Goal: Task Accomplishment & Management: Use online tool/utility

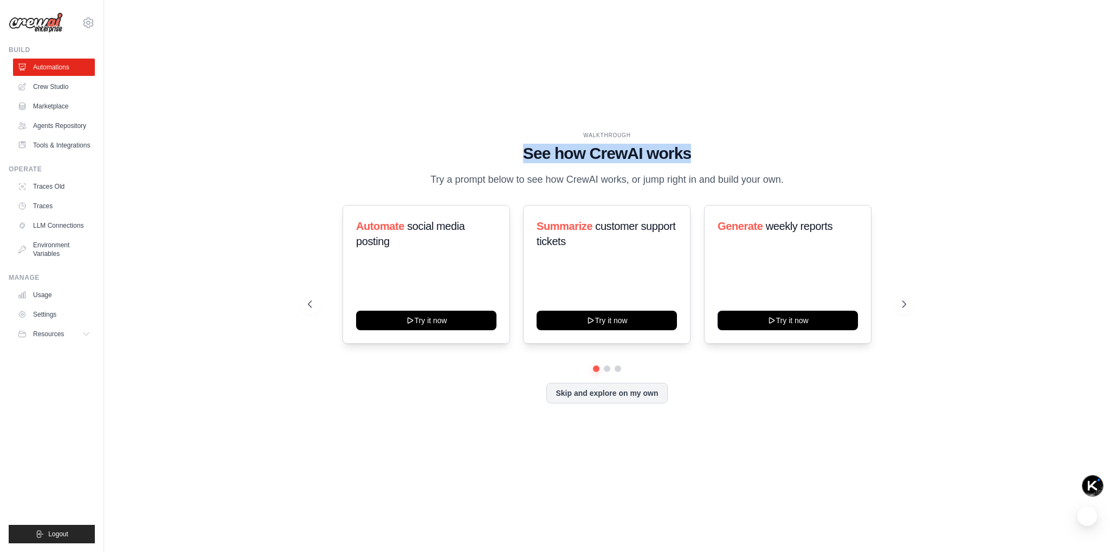
drag, startPoint x: 519, startPoint y: 147, endPoint x: 698, endPoint y: 147, distance: 178.3
click at [698, 147] on h1 "See how CrewAI works" at bounding box center [607, 154] width 598 height 20
click at [484, 76] on div "WALKTHROUGH See how CrewAI works Try a prompt below to see how CrewAI works, or…" at bounding box center [606, 276] width 971 height 530
drag, startPoint x: 423, startPoint y: 171, endPoint x: 473, endPoint y: 172, distance: 49.9
click at [473, 172] on div "WALKTHROUGH See how CrewAI works Try a prompt below to see how CrewAI works, or…" at bounding box center [607, 159] width 598 height 56
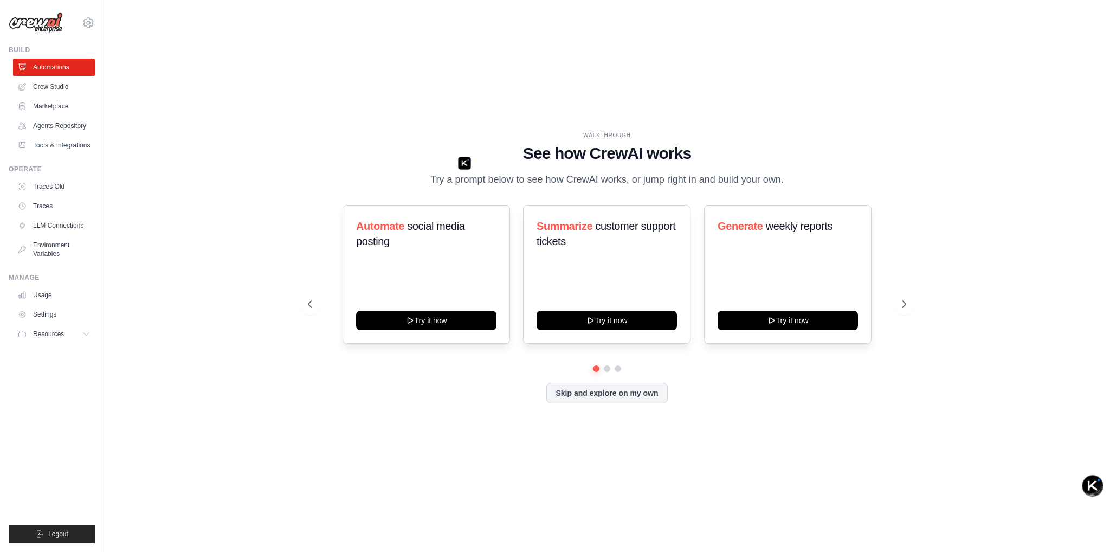
drag, startPoint x: 543, startPoint y: 180, endPoint x: 534, endPoint y: 174, distance: 11.0
click at [543, 180] on p "Try a prompt below to see how CrewAI works, or jump right in and build your own." at bounding box center [607, 180] width 364 height 16
drag, startPoint x: 529, startPoint y: 172, endPoint x: 564, endPoint y: 179, distance: 35.5
click at [554, 178] on p "Try a prompt below to see how CrewAI works, or jump right in and build your own." at bounding box center [607, 180] width 364 height 16
click at [583, 183] on p "Try a prompt below to see how CrewAI works, or jump right in and build your own." at bounding box center [607, 180] width 364 height 16
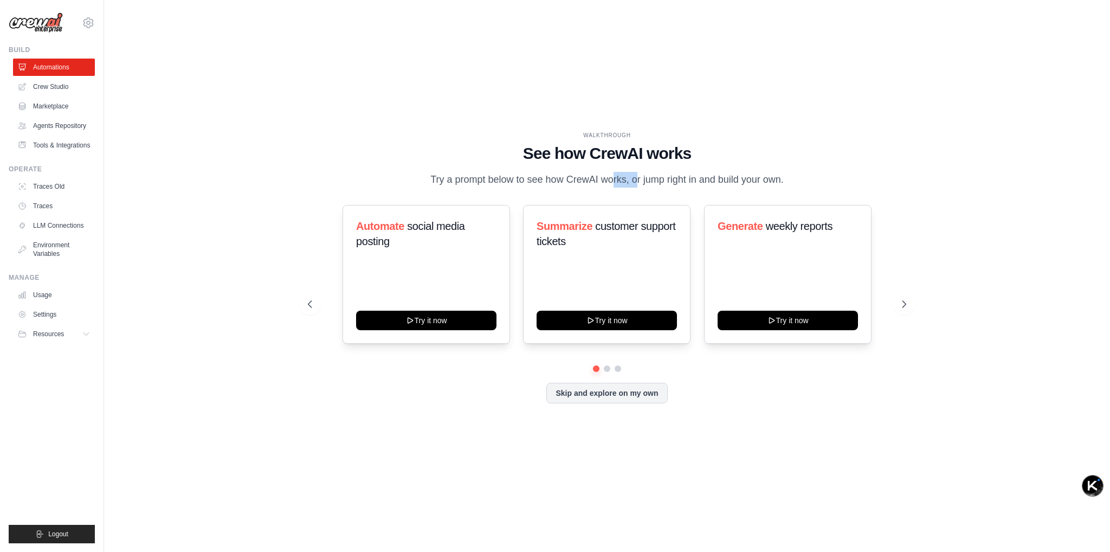
drag, startPoint x: 576, startPoint y: 172, endPoint x: 607, endPoint y: 178, distance: 32.0
click at [607, 178] on p "Try a prompt below to see how CrewAI works, or jump right in and build your own." at bounding box center [607, 180] width 364 height 16
click at [648, 188] on p "Try a prompt below to see how CrewAI works, or jump right in and build your own." at bounding box center [607, 180] width 364 height 16
drag, startPoint x: 642, startPoint y: 168, endPoint x: 738, endPoint y: 178, distance: 97.0
click at [738, 178] on p "Try a prompt below to see how CrewAI works, or jump right in and build your own." at bounding box center [607, 180] width 364 height 16
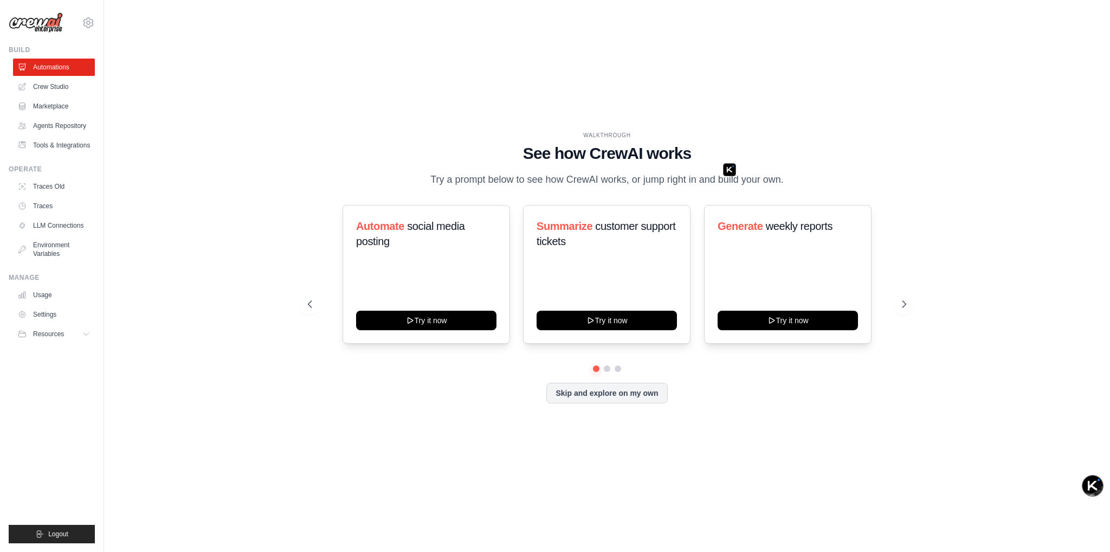
click at [510, 144] on h1 "See how CrewAI works" at bounding box center [607, 154] width 598 height 20
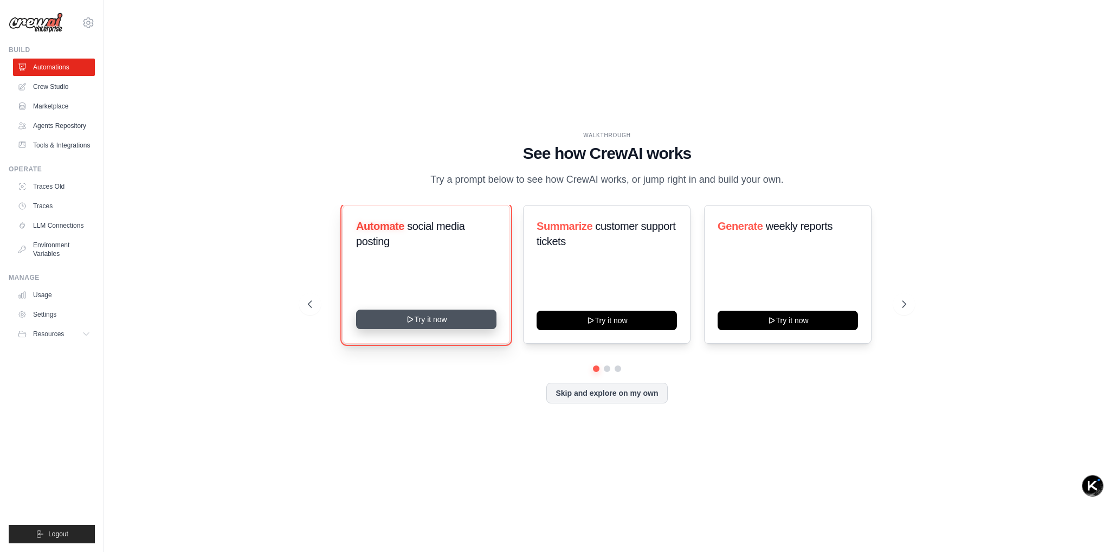
click at [403, 329] on button "Try it now" at bounding box center [426, 319] width 140 height 20
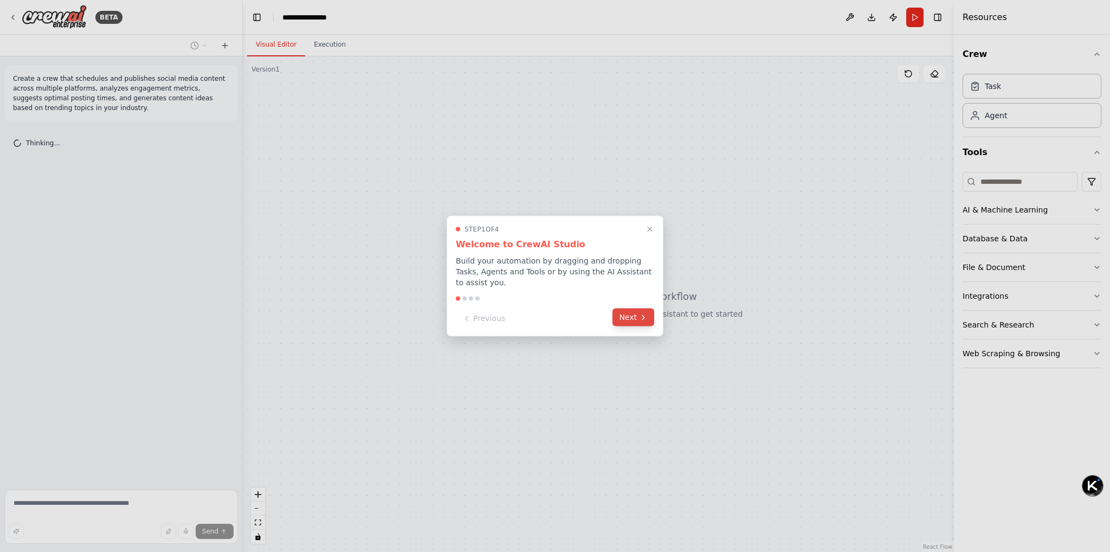
click at [628, 321] on button "Next" at bounding box center [633, 317] width 42 height 18
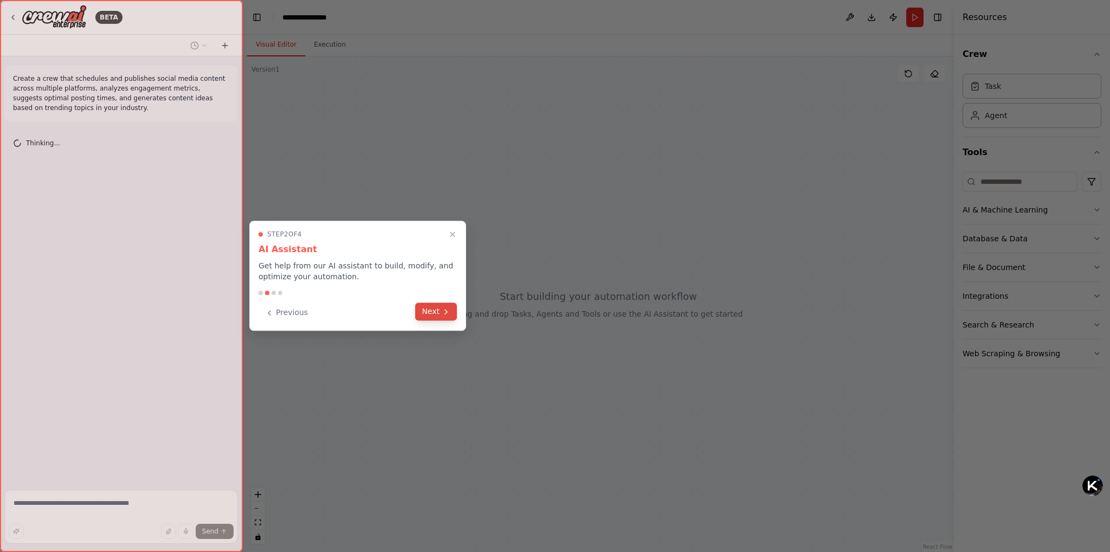
click at [442, 317] on button "Next" at bounding box center [436, 311] width 42 height 18
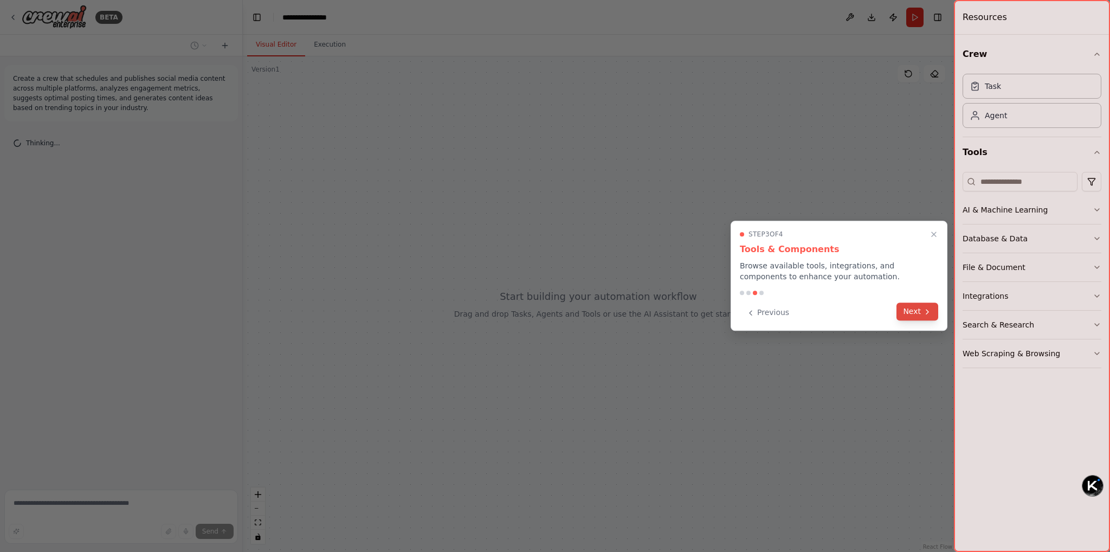
click at [917, 312] on button "Next" at bounding box center [917, 311] width 42 height 18
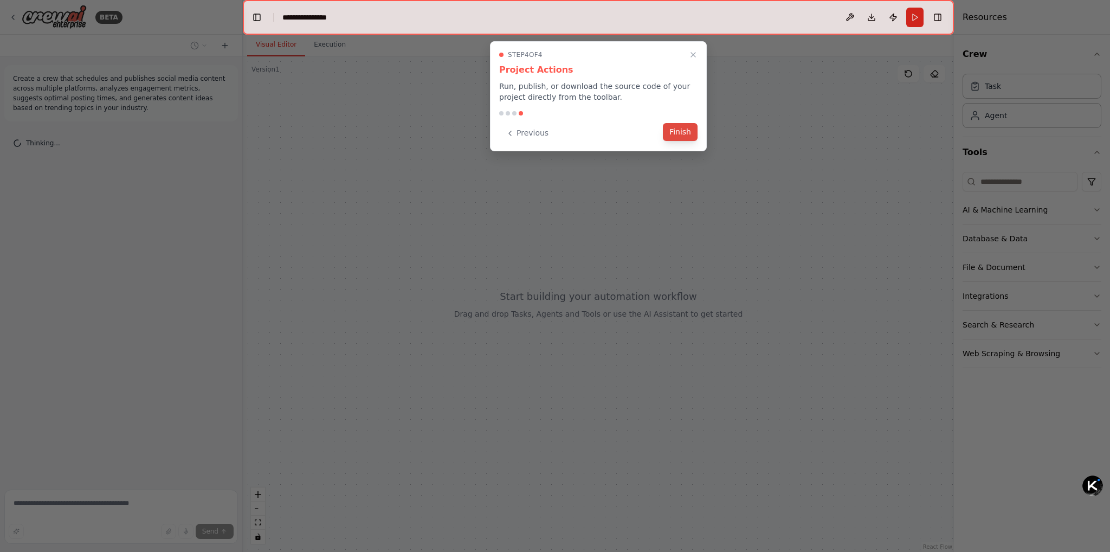
click at [676, 131] on button "Finish" at bounding box center [680, 132] width 35 height 18
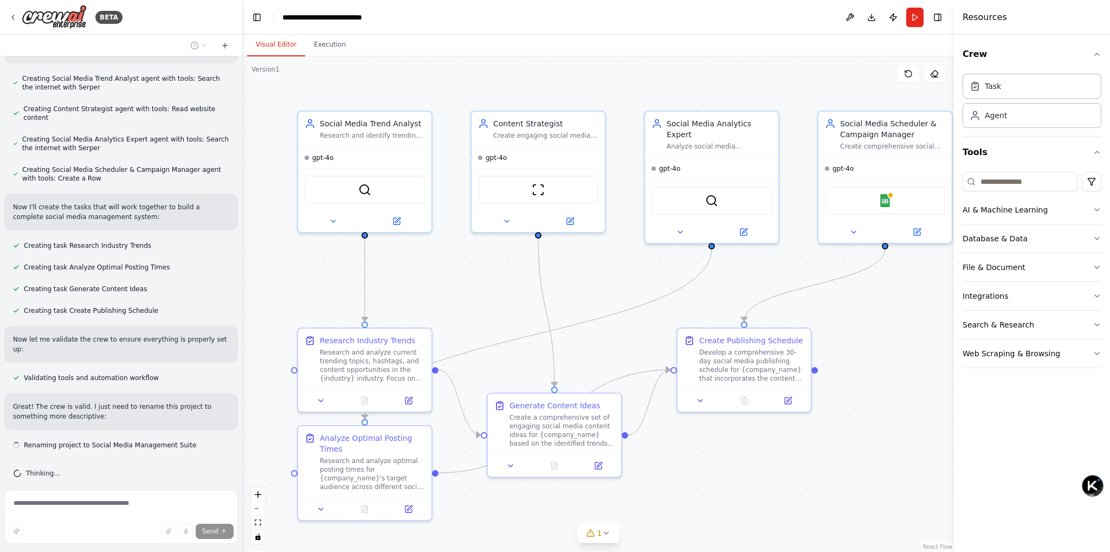
scroll to position [525, 0]
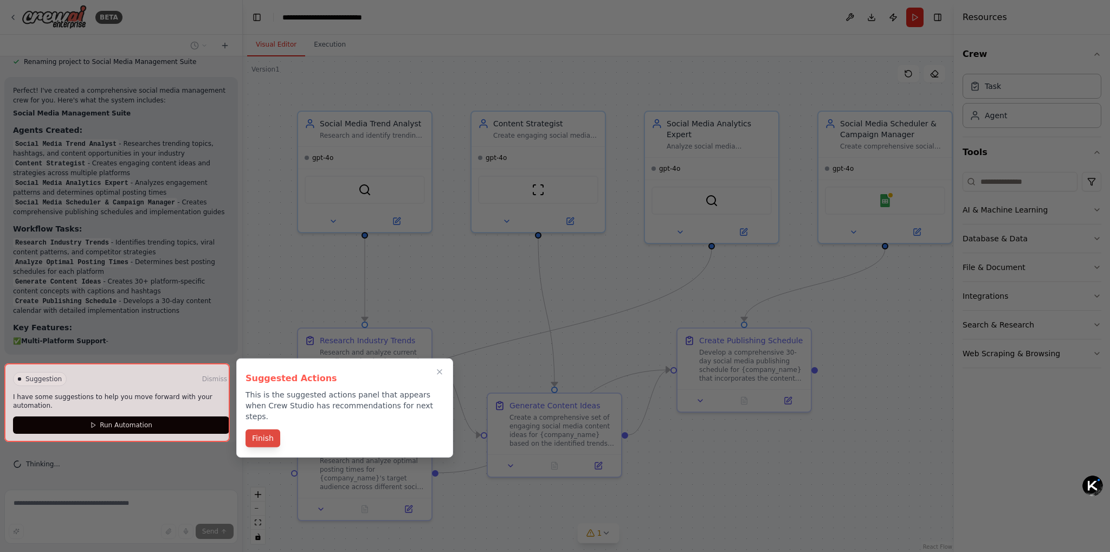
click at [262, 430] on button "Finish" at bounding box center [263, 438] width 35 height 18
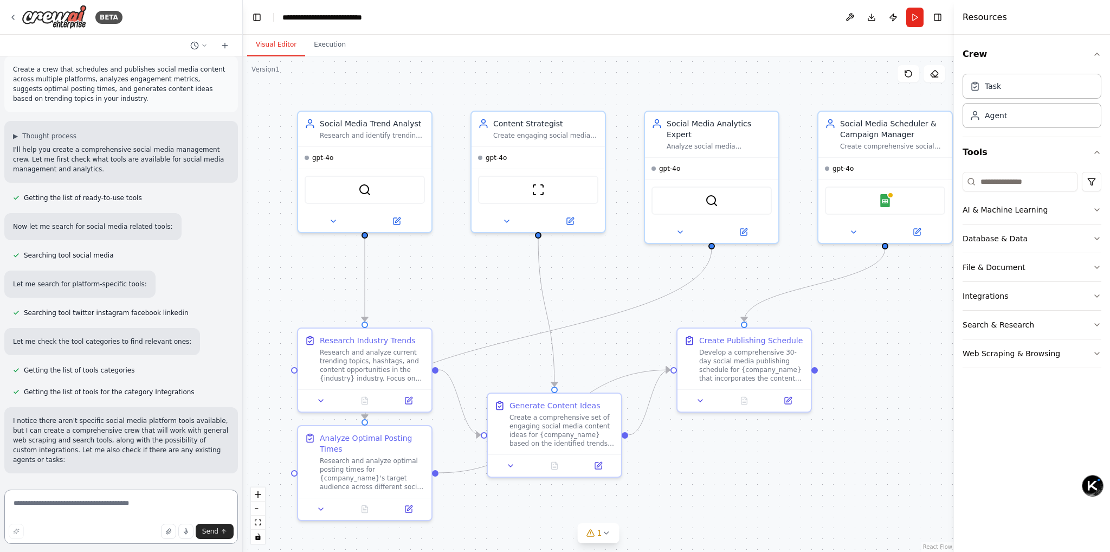
scroll to position [0, 0]
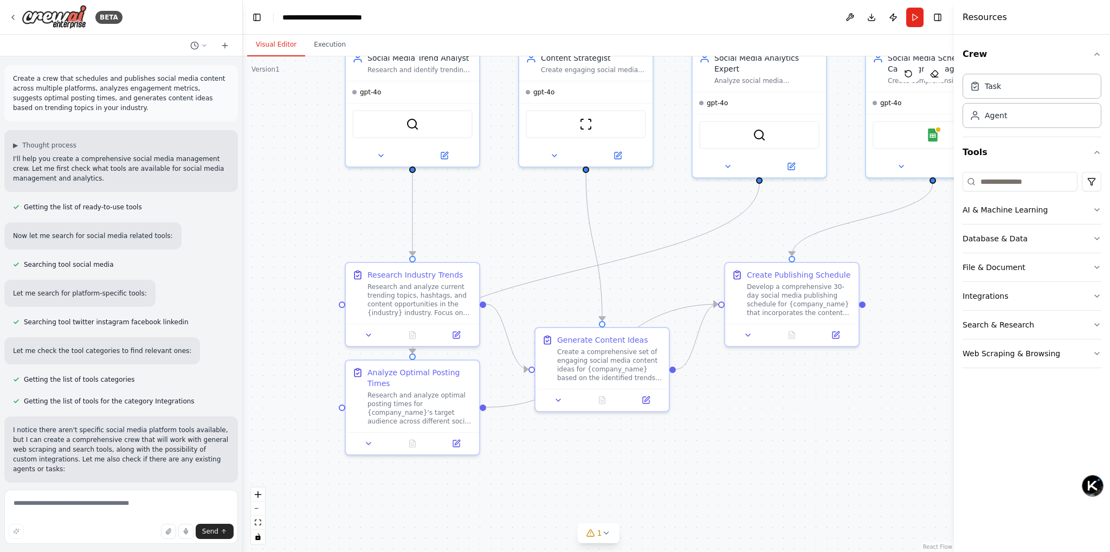
drag, startPoint x: 285, startPoint y: 279, endPoint x: 333, endPoint y: 213, distance: 81.1
click at [333, 213] on div ".deletable-edge-delete-btn { width: 20px; height: 20px; border: 0px solid #ffff…" at bounding box center [598, 303] width 711 height 495
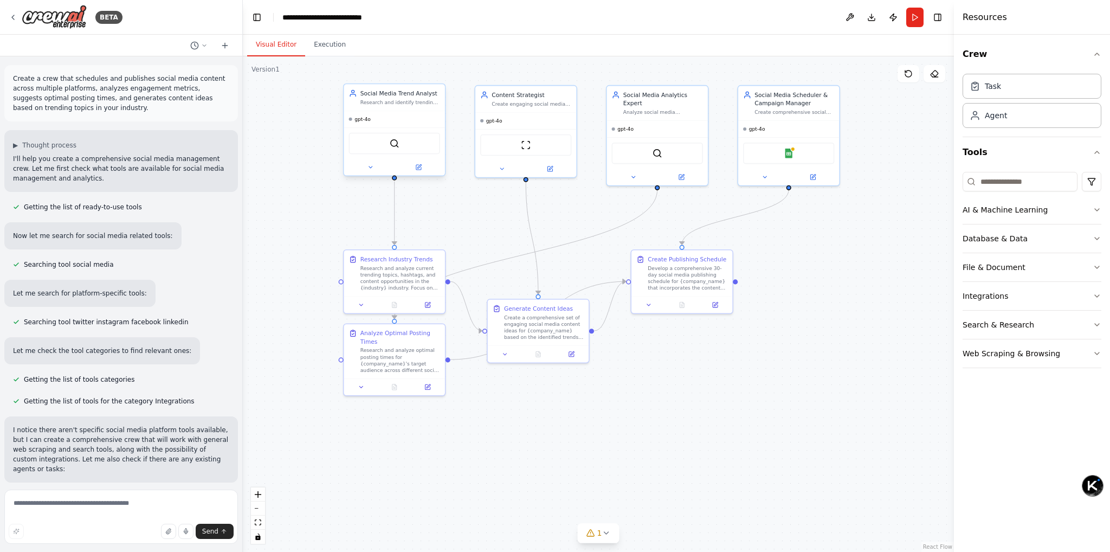
click at [365, 85] on div "Social Media Trend Analyst Research and identify trending topics, hashtags, and…" at bounding box center [394, 97] width 101 height 27
click at [366, 100] on div "Research and identify trending topics, hashtags, and content opportunities in t…" at bounding box center [400, 102] width 80 height 7
click at [521, 111] on div "gpt-4o" at bounding box center [525, 119] width 101 height 16
click at [530, 141] on img at bounding box center [526, 143] width 10 height 10
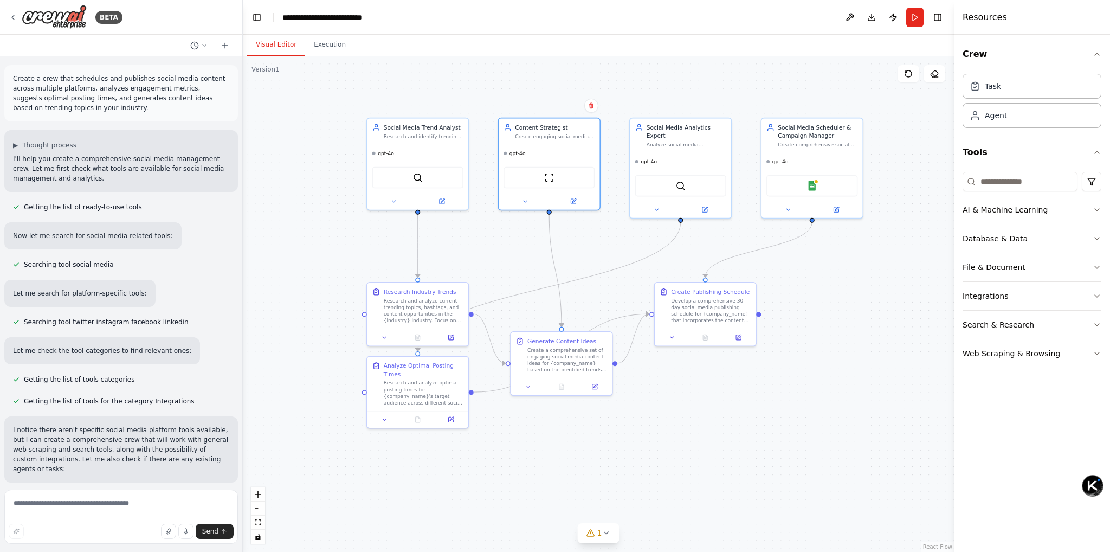
drag, startPoint x: 552, startPoint y: 454, endPoint x: 564, endPoint y: 468, distance: 18.5
click at [564, 468] on div ".deletable-edge-delete-btn { width: 20px; height: 20px; border: 0px solid #ffff…" at bounding box center [598, 303] width 711 height 495
click at [594, 539] on button "1" at bounding box center [599, 533] width 42 height 20
drag, startPoint x: 492, startPoint y: 531, endPoint x: 544, endPoint y: 531, distance: 51.5
click at [538, 531] on span "Google Sheets integration is not connected. Please connect before using it." at bounding box center [605, 531] width 246 height 9
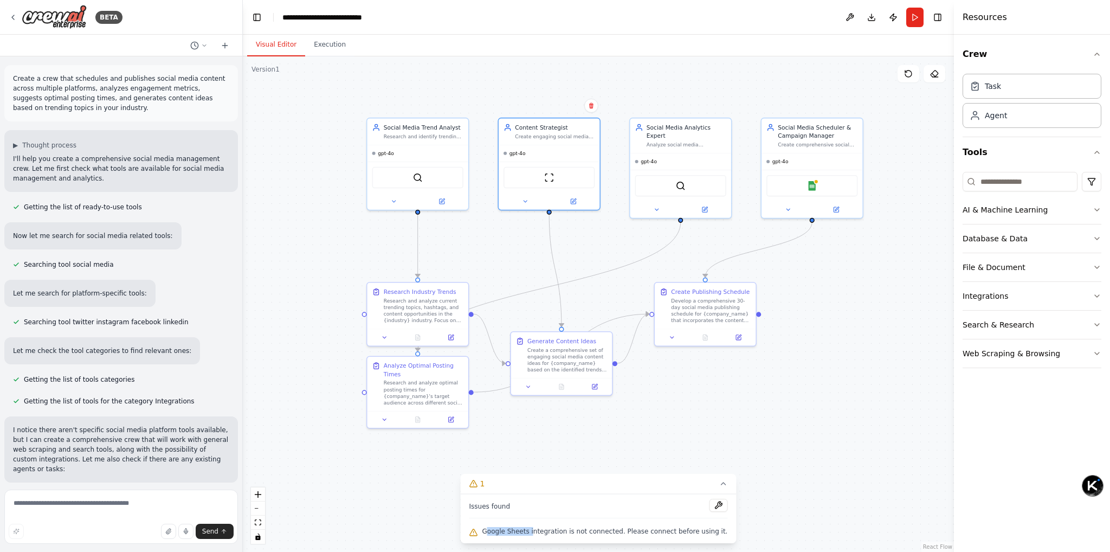
copy span "oogle Sheets i"
click at [563, 531] on span "Google Sheets integration is not connected. Please connect before using it." at bounding box center [601, 531] width 246 height 9
click at [872, 282] on div ".deletable-edge-delete-btn { width: 20px; height: 20px; border: 0px solid #ffff…" at bounding box center [594, 303] width 703 height 495
click at [30, 90] on p "Create a crew that schedules and publishes social media content across multiple…" at bounding box center [121, 93] width 216 height 39
click at [56, 88] on p "Create a crew that schedules and publishes social media content across multiple…" at bounding box center [121, 93] width 216 height 39
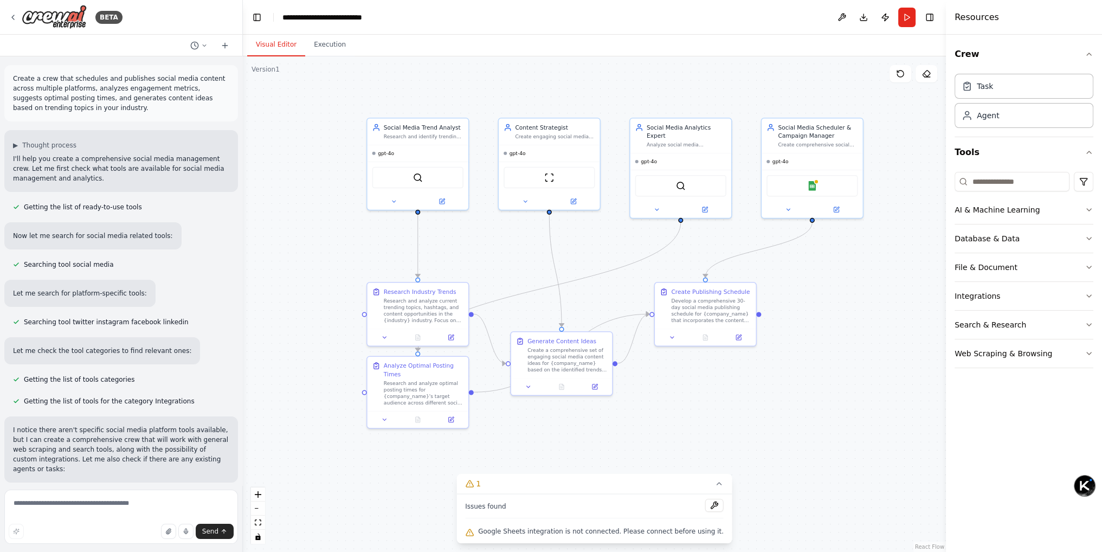
click at [73, 86] on p "Create a crew that schedules and publishes social media content across multiple…" at bounding box center [121, 93] width 216 height 39
click at [102, 84] on p "Create a crew that schedules and publishes social media content across multiple…" at bounding box center [121, 93] width 216 height 39
click at [179, 85] on p "Create a crew that schedules and publishes social media content across multiple…" at bounding box center [121, 93] width 216 height 39
click at [39, 92] on p "Create a crew that schedules and publishes social media content across multiple…" at bounding box center [121, 93] width 216 height 39
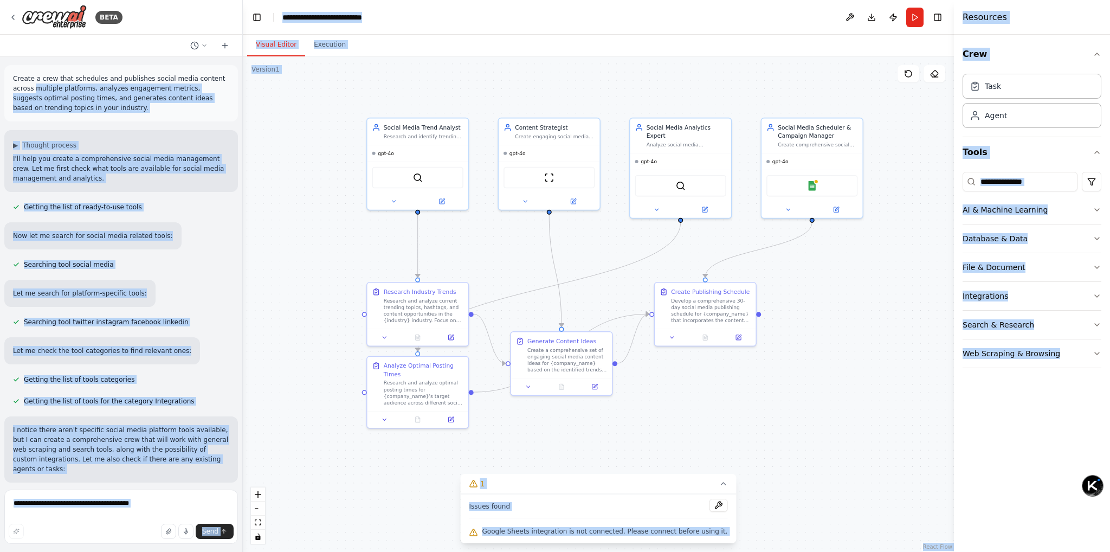
click at [39, 92] on body "BETA Create a crew that schedules and publishes social media content across mul…" at bounding box center [555, 323] width 1110 height 647
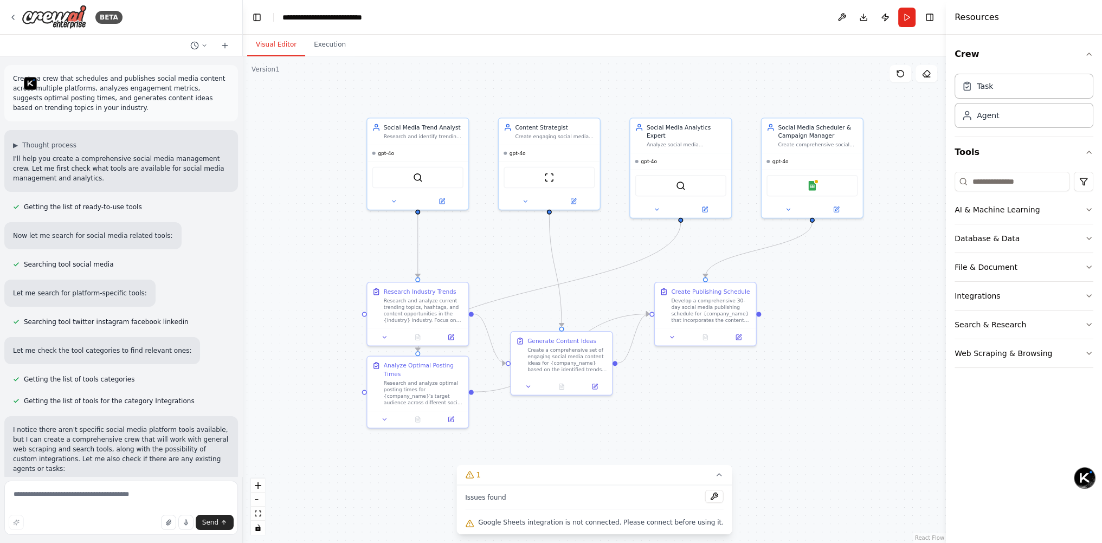
click at [94, 79] on p "Create a crew that schedules and publishes social media content across multiple…" at bounding box center [121, 93] width 216 height 39
click at [106, 97] on p "Create a crew that schedules and publishes social media content across multiple…" at bounding box center [121, 93] width 216 height 39
drag, startPoint x: 56, startPoint y: 206, endPoint x: 101, endPoint y: 207, distance: 45.0
click at [101, 207] on span "Getting the list of ready-to-use tools" at bounding box center [83, 207] width 118 height 9
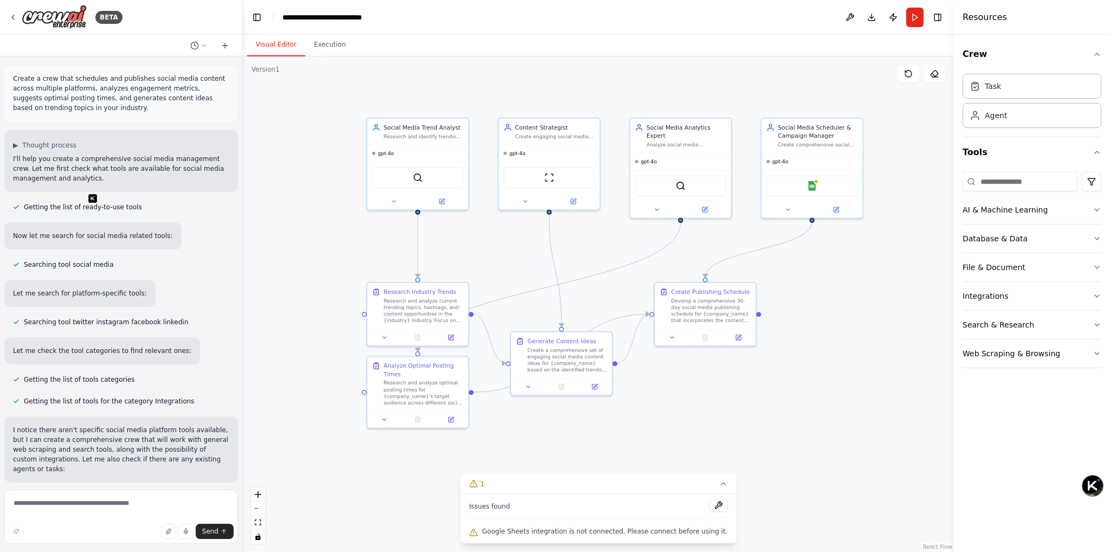
click at [146, 203] on div "Getting the list of ready-to-use tools" at bounding box center [121, 207] width 234 height 13
drag, startPoint x: 31, startPoint y: 237, endPoint x: 49, endPoint y: 237, distance: 17.9
click at [49, 237] on p "Now let me search for social media related tools:" at bounding box center [93, 236] width 160 height 10
click at [71, 235] on p "Now let me search for social media related tools:" at bounding box center [93, 236] width 160 height 10
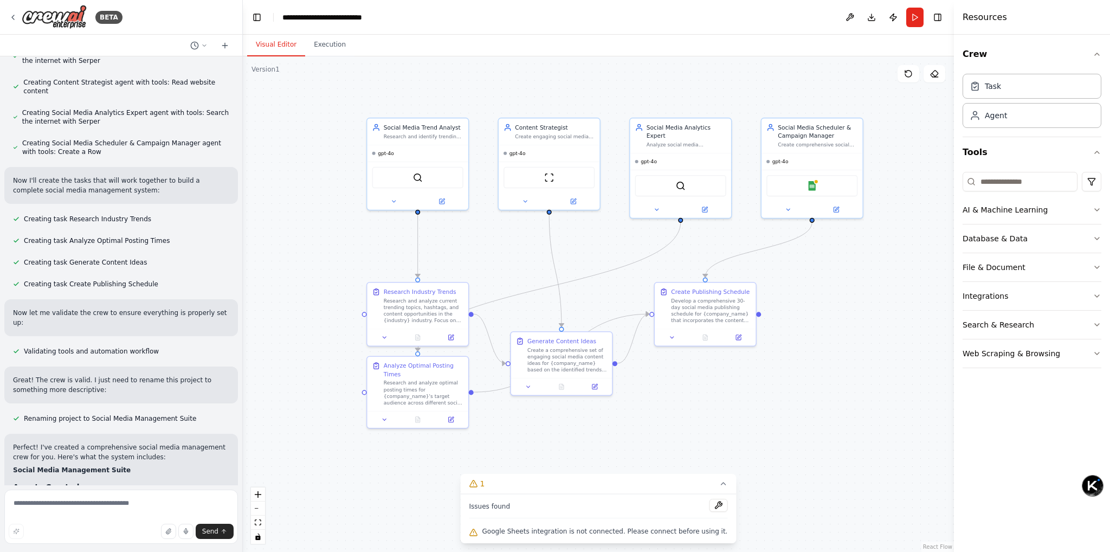
scroll to position [596, 0]
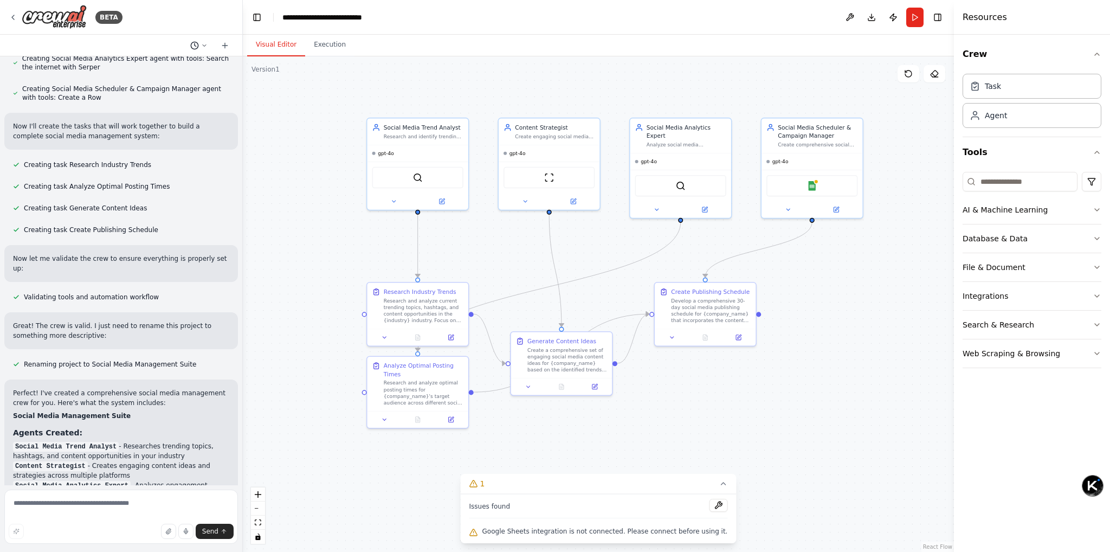
click at [202, 46] on icon at bounding box center [204, 45] width 7 height 7
click at [163, 48] on div at bounding box center [121, 276] width 243 height 552
click at [224, 42] on icon at bounding box center [225, 45] width 9 height 9
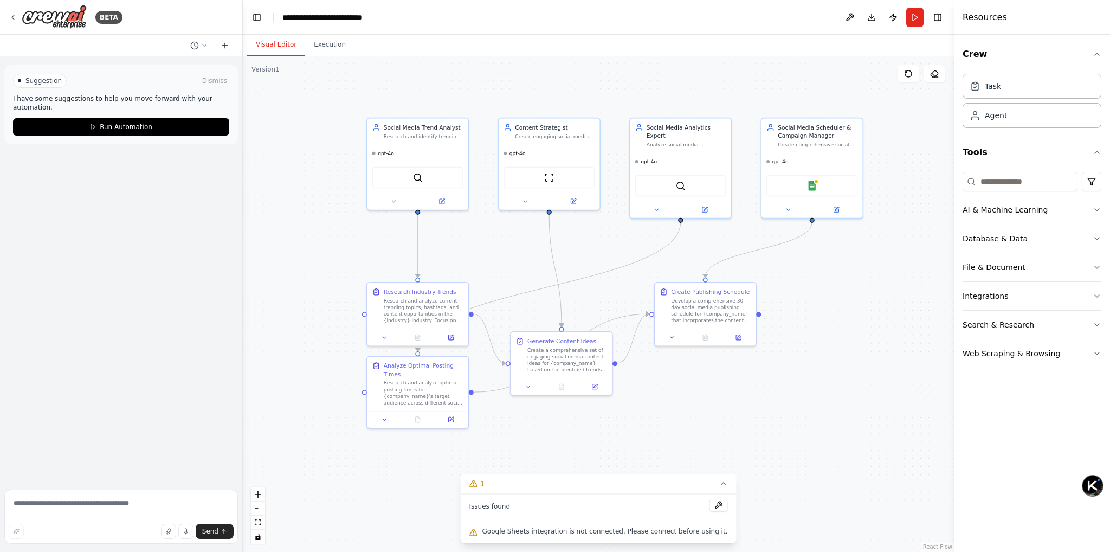
scroll to position [0, 0]
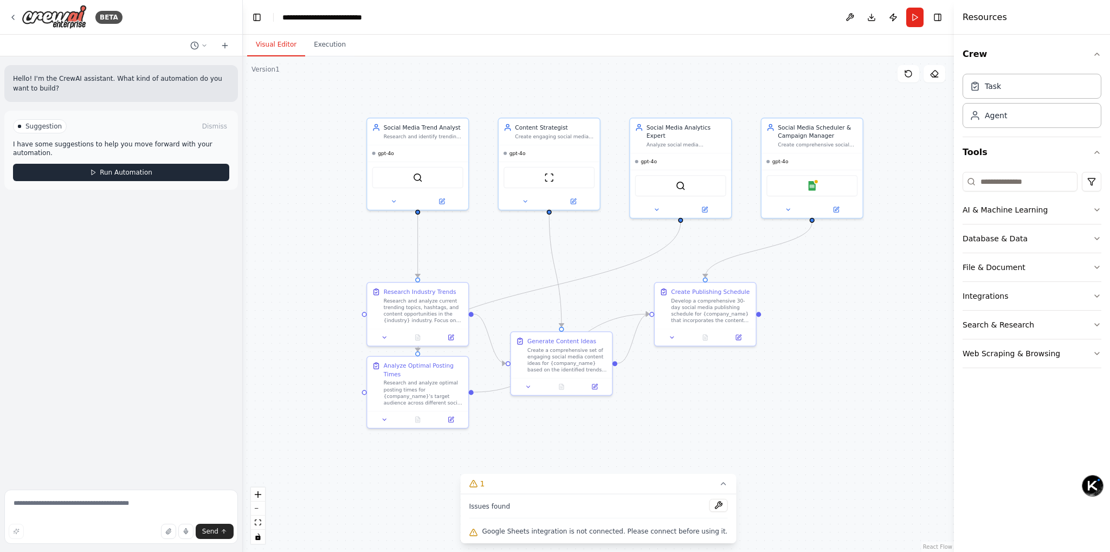
click at [83, 172] on button "Run Automation" at bounding box center [121, 172] width 216 height 17
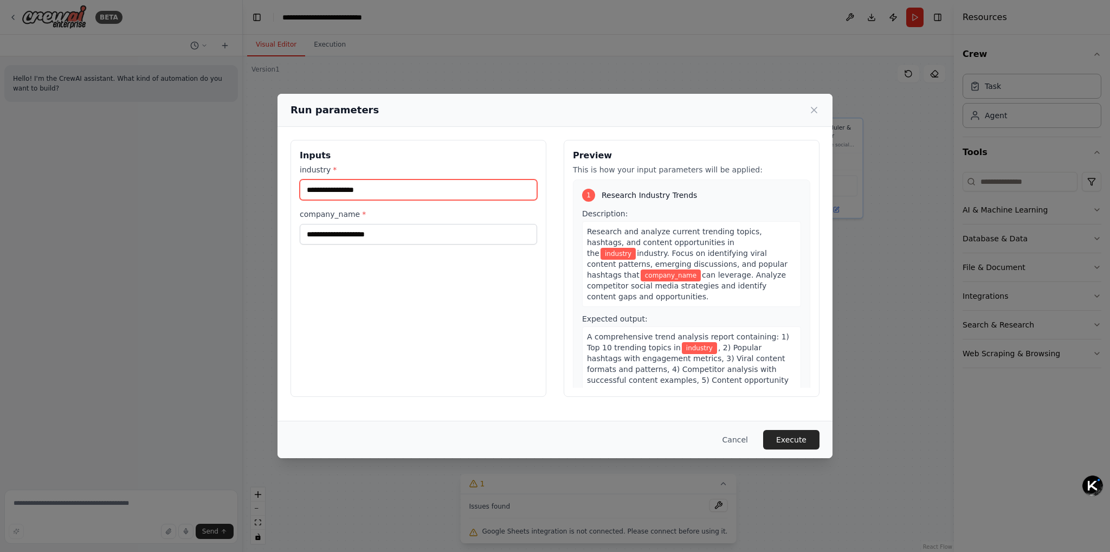
click at [325, 188] on input "industry *" at bounding box center [418, 189] width 237 height 21
click at [611, 279] on div "Research and analyze current trending topics, hashtags, and content opportuniti…" at bounding box center [691, 264] width 219 height 86
click at [328, 168] on label "industry *" at bounding box center [418, 169] width 237 height 11
click at [328, 179] on input "industry *" at bounding box center [418, 189] width 237 height 21
click at [327, 179] on input "industry *" at bounding box center [418, 189] width 237 height 21
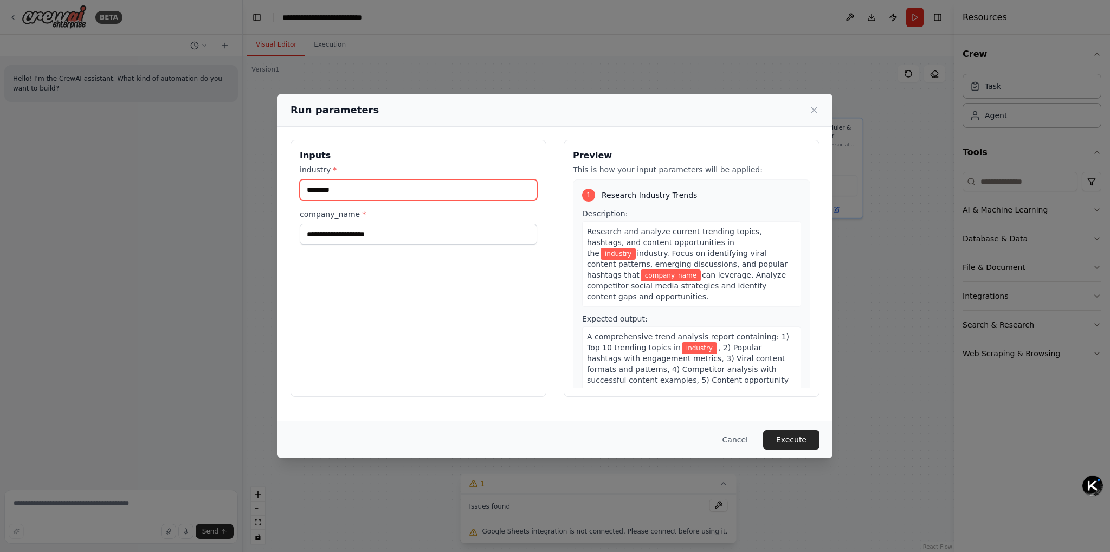
type input "********"
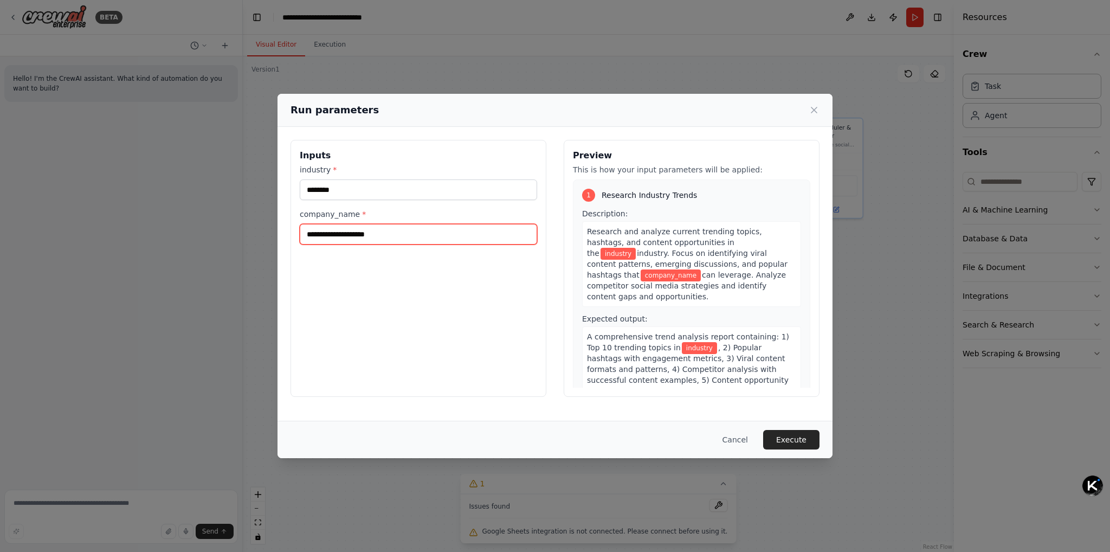
click at [359, 235] on input "company_name *" at bounding box center [418, 234] width 237 height 21
type input "********"
click at [799, 438] on button "Execute" at bounding box center [791, 440] width 56 height 20
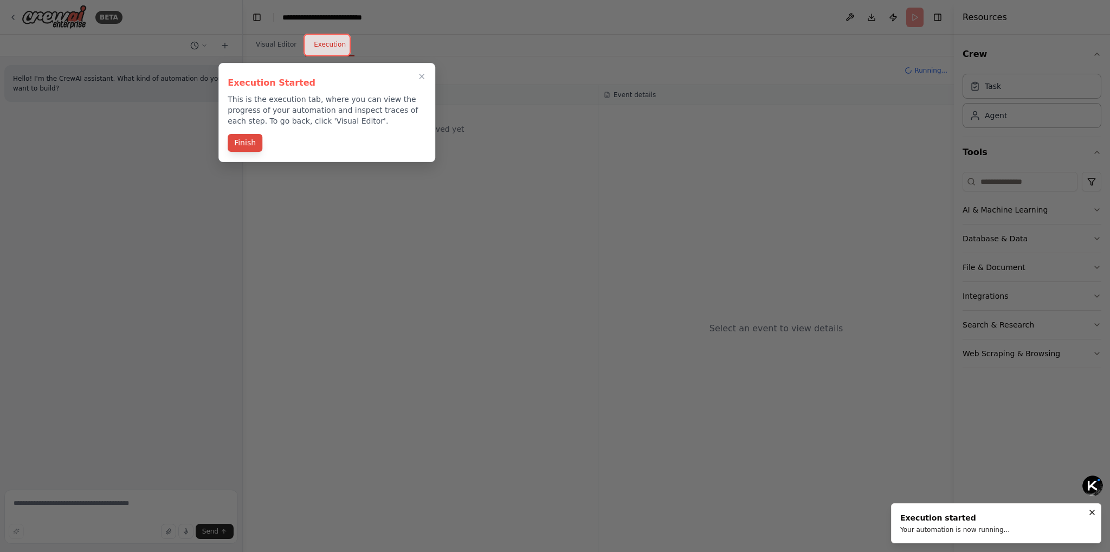
click at [246, 146] on button "Finish" at bounding box center [245, 143] width 35 height 18
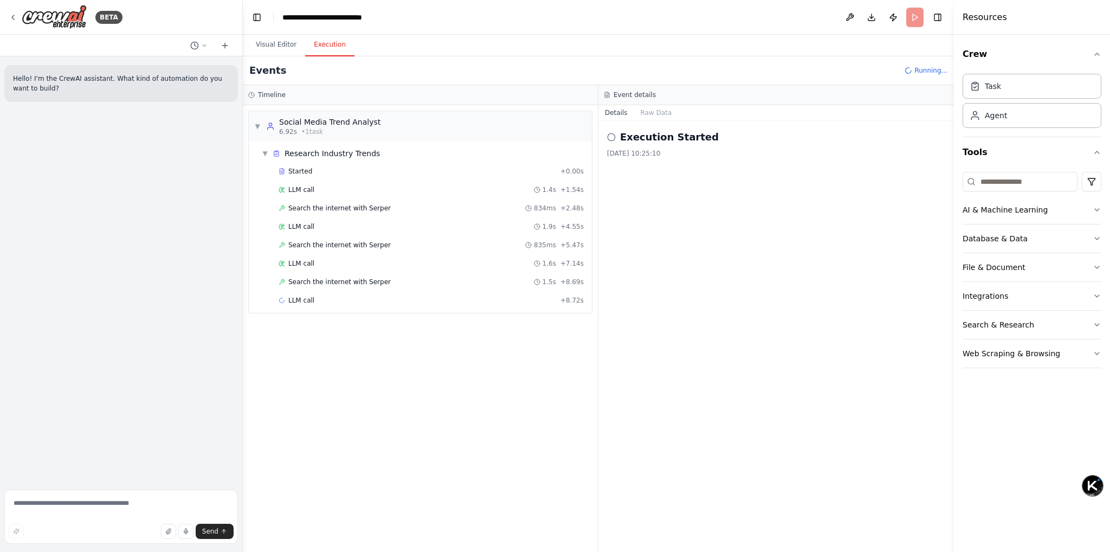
click at [314, 44] on button "Execution" at bounding box center [329, 45] width 49 height 23
drag, startPoint x: 312, startPoint y: 46, endPoint x: 339, endPoint y: 46, distance: 27.1
click at [339, 46] on button "Execution" at bounding box center [329, 45] width 49 height 23
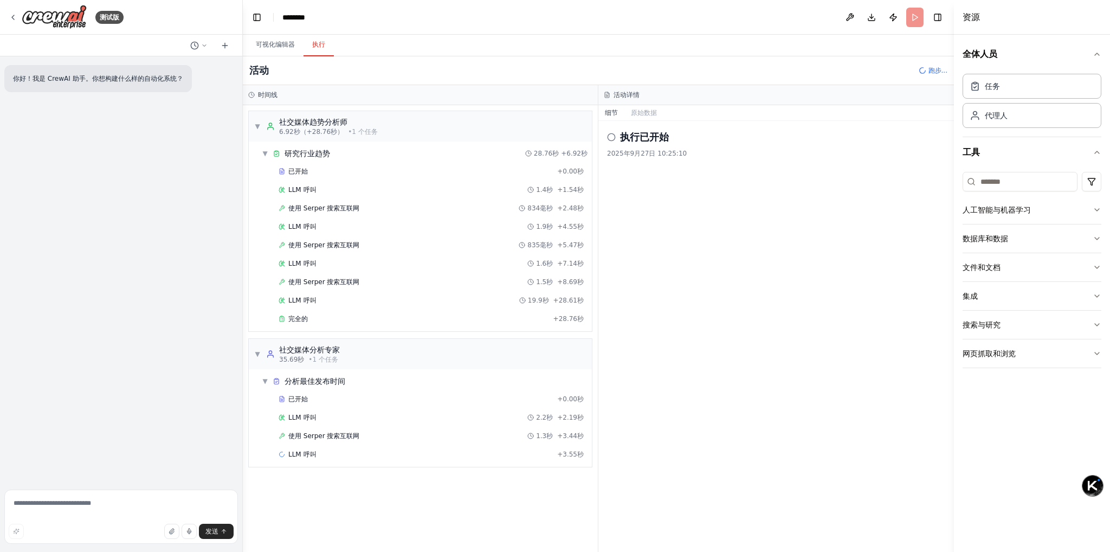
click at [401, 20] on header "切换左侧边栏 工作室 ******** 下载 发布 跑步 切换右侧边栏" at bounding box center [598, 17] width 711 height 35
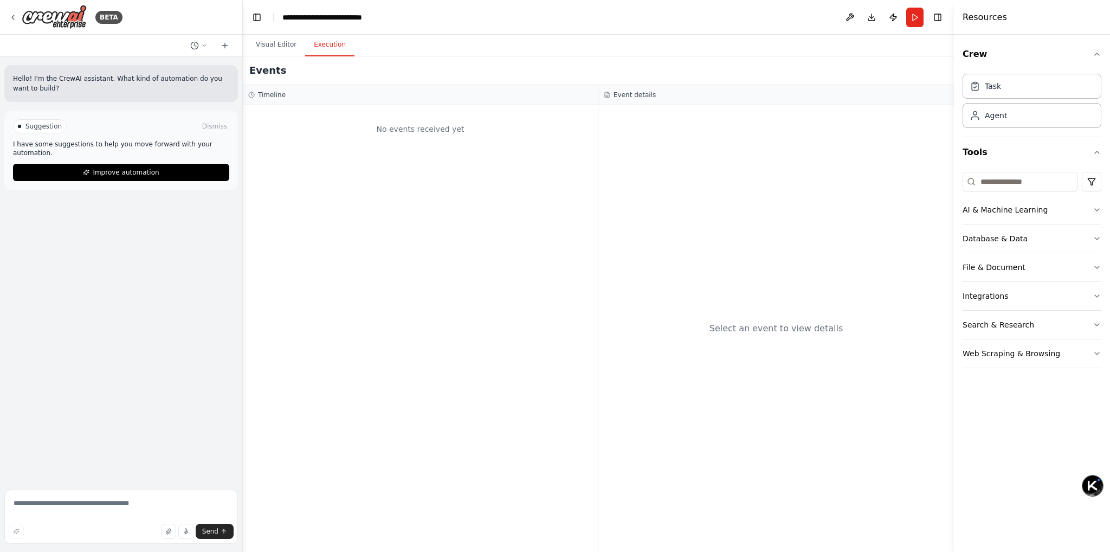
click at [319, 44] on button "Execution" at bounding box center [329, 45] width 49 height 23
click at [17, 125] on div at bounding box center [19, 126] width 4 height 4
click at [25, 125] on span "Suggestion" at bounding box center [43, 126] width 36 height 9
click at [288, 49] on button "Visual Editor" at bounding box center [276, 45] width 58 height 23
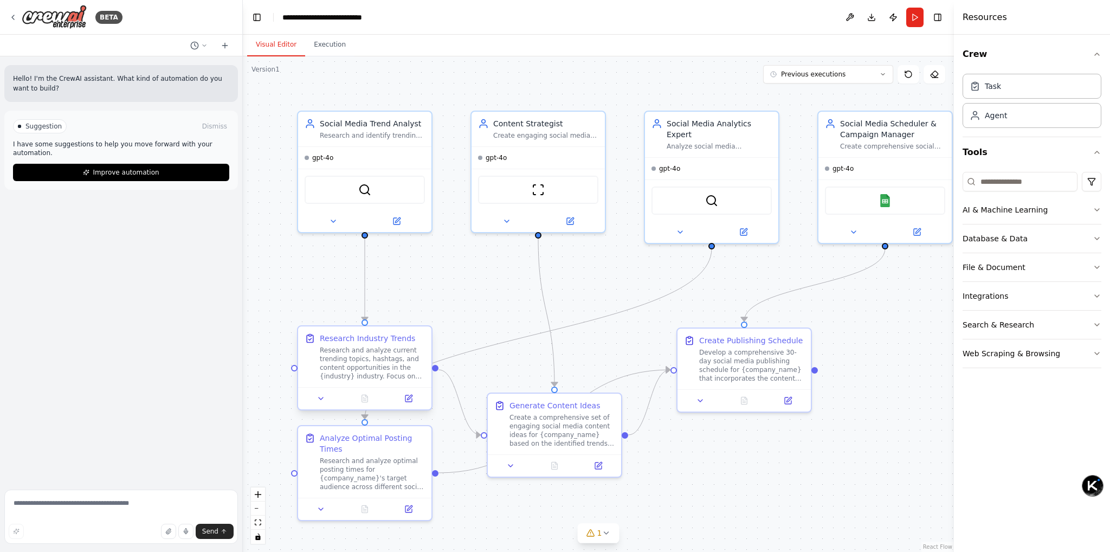
click at [330, 347] on div "Research and analyze current trending topics, hashtags, and content opportuniti…" at bounding box center [372, 363] width 105 height 35
click at [318, 397] on icon at bounding box center [321, 398] width 9 height 9
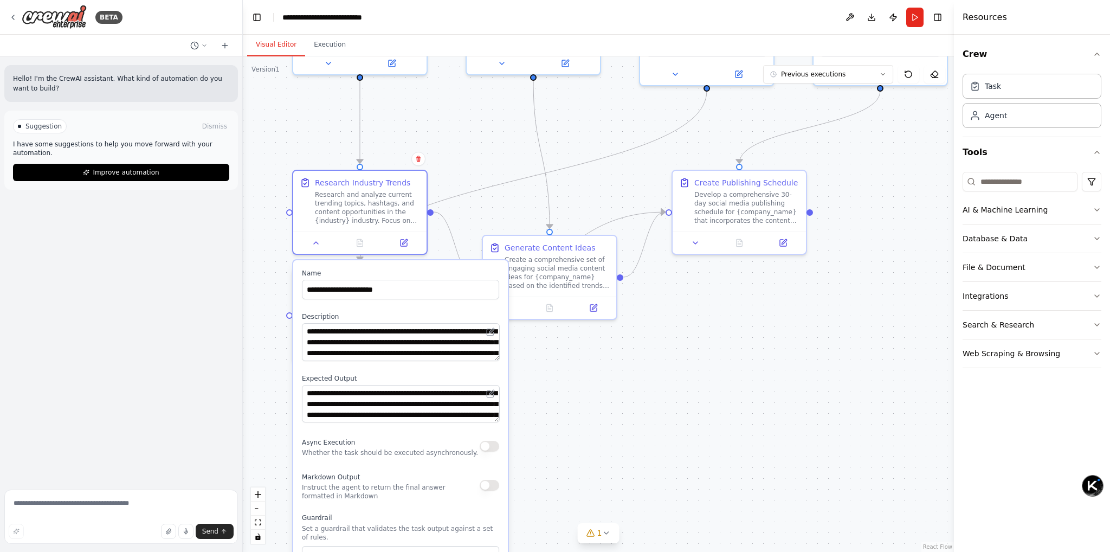
drag, startPoint x: 267, startPoint y: 350, endPoint x: 262, endPoint y: 199, distance: 150.7
click at [262, 199] on div ".deletable-edge-delete-btn { width: 20px; height: 20px; border: 0px solid #ffff…" at bounding box center [598, 303] width 711 height 495
click at [325, 337] on textarea "**********" at bounding box center [401, 342] width 198 height 38
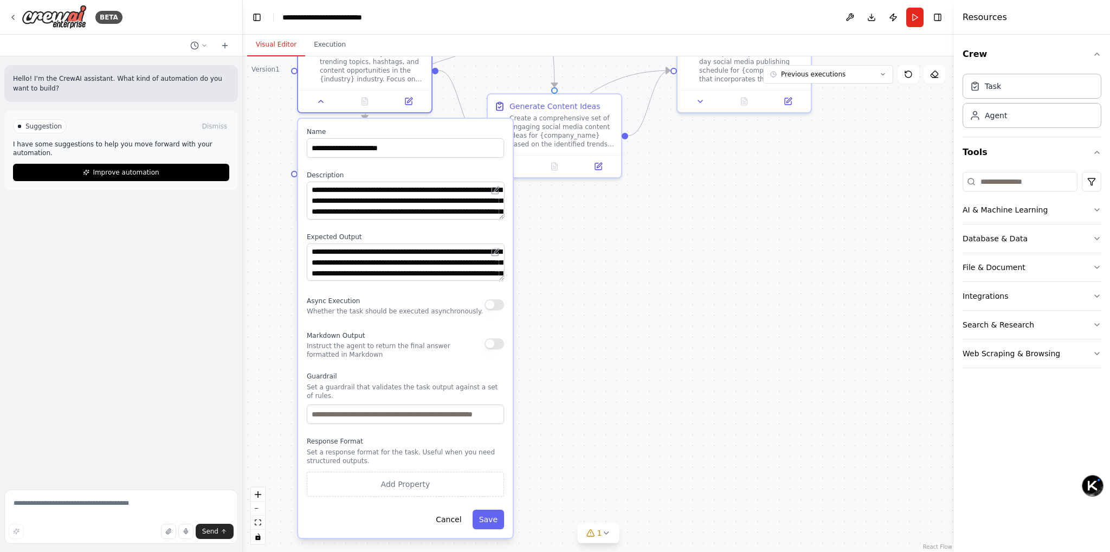
drag, startPoint x: 281, startPoint y: 443, endPoint x: 287, endPoint y: 304, distance: 138.9
click at [287, 304] on div ".deletable-edge-delete-btn { width: 20px; height: 20px; border: 0px solid #ffff…" at bounding box center [598, 303] width 711 height 495
click at [463, 521] on button "Cancel" at bounding box center [448, 519] width 38 height 20
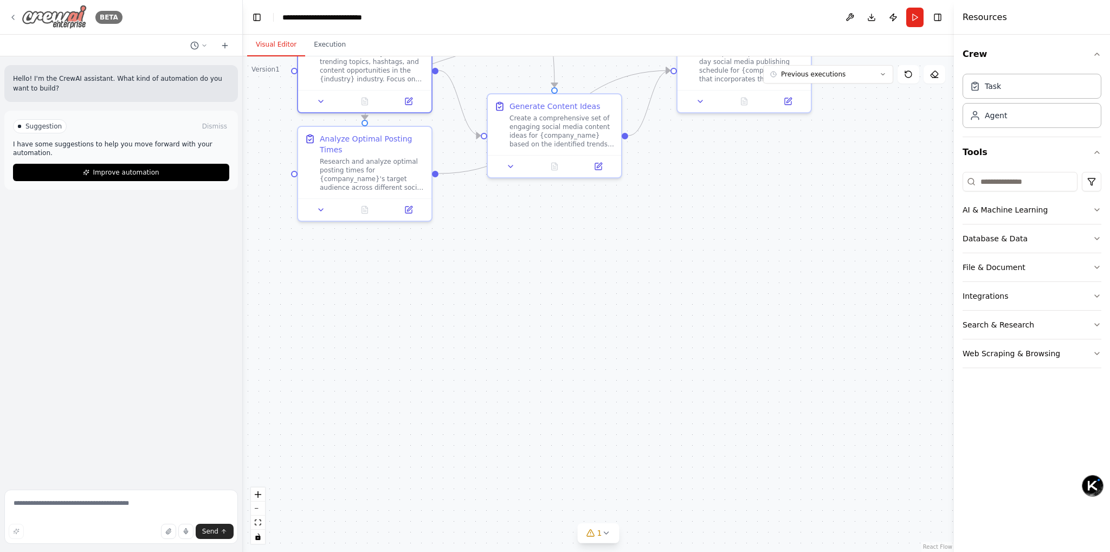
click at [13, 15] on icon at bounding box center [13, 17] width 9 height 9
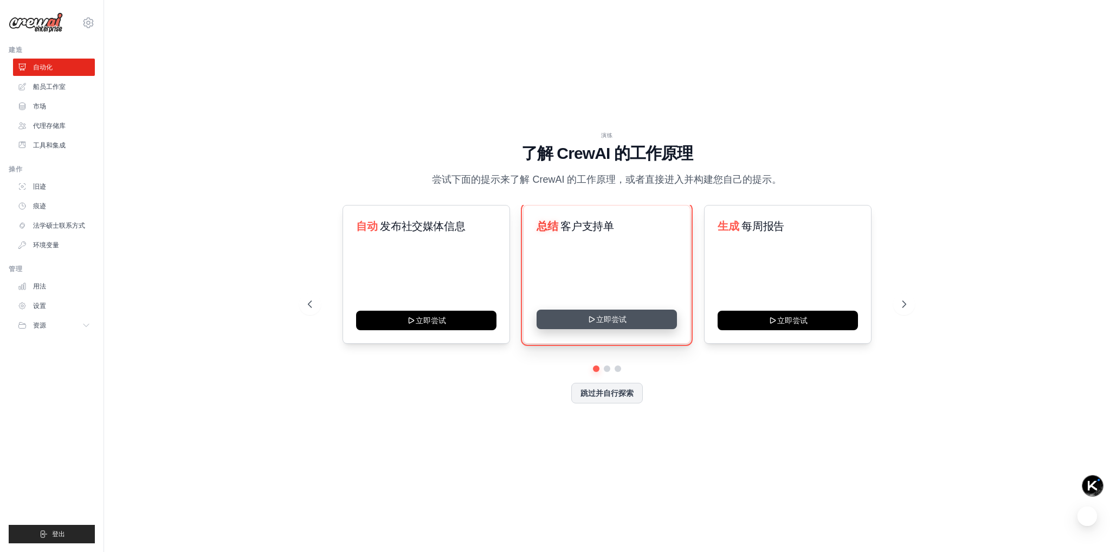
click at [624, 325] on button "立即尝试" at bounding box center [607, 319] width 140 height 20
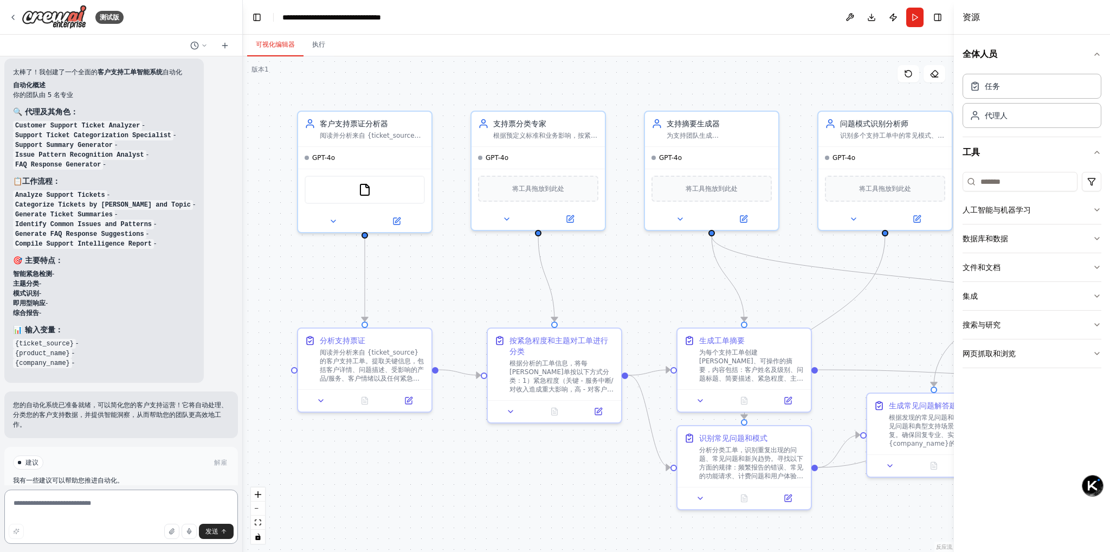
scroll to position [799, 0]
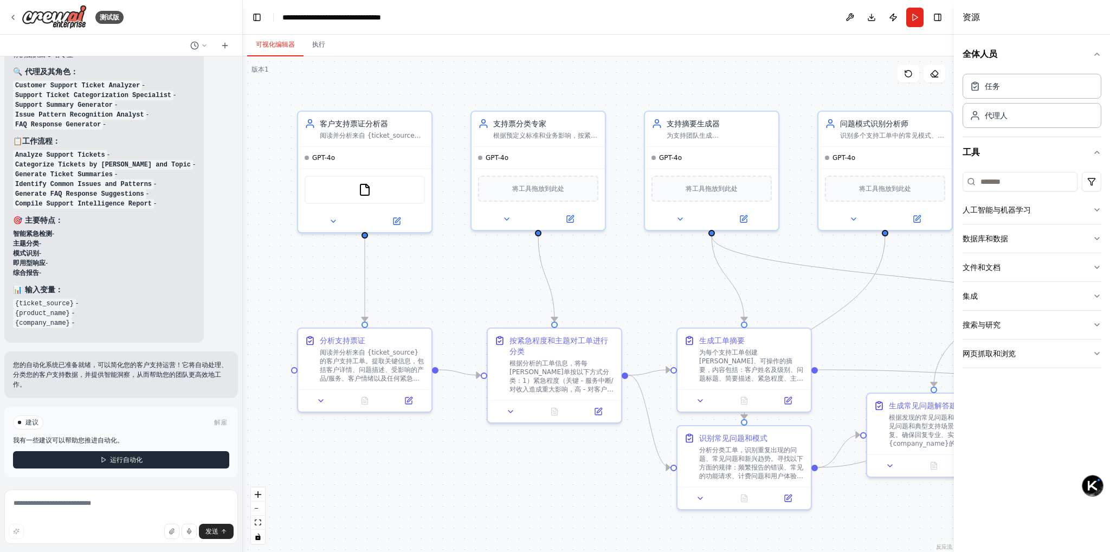
click at [48, 456] on button "运行自动化" at bounding box center [121, 459] width 216 height 17
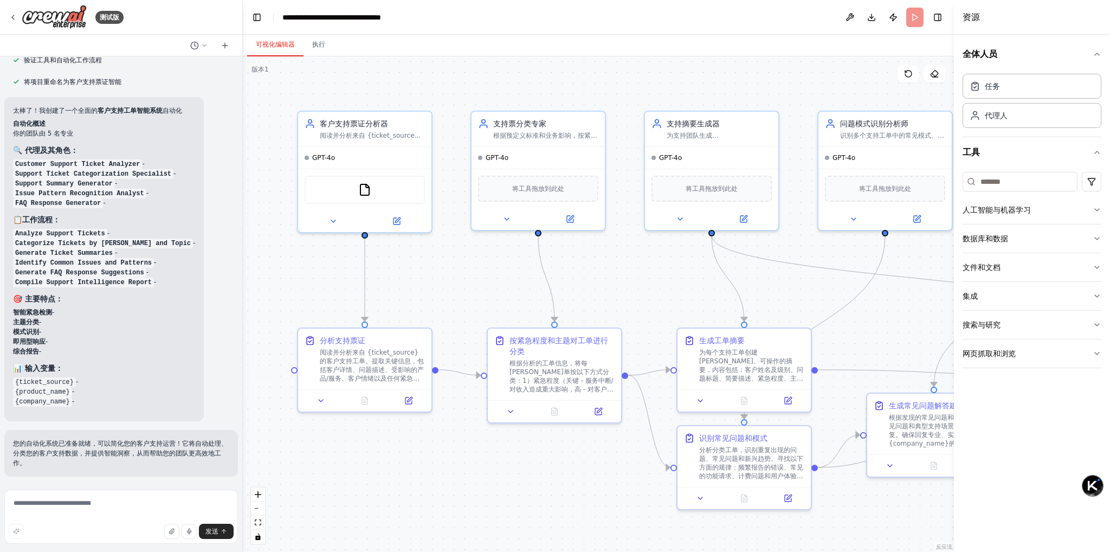
scroll to position [720, 0]
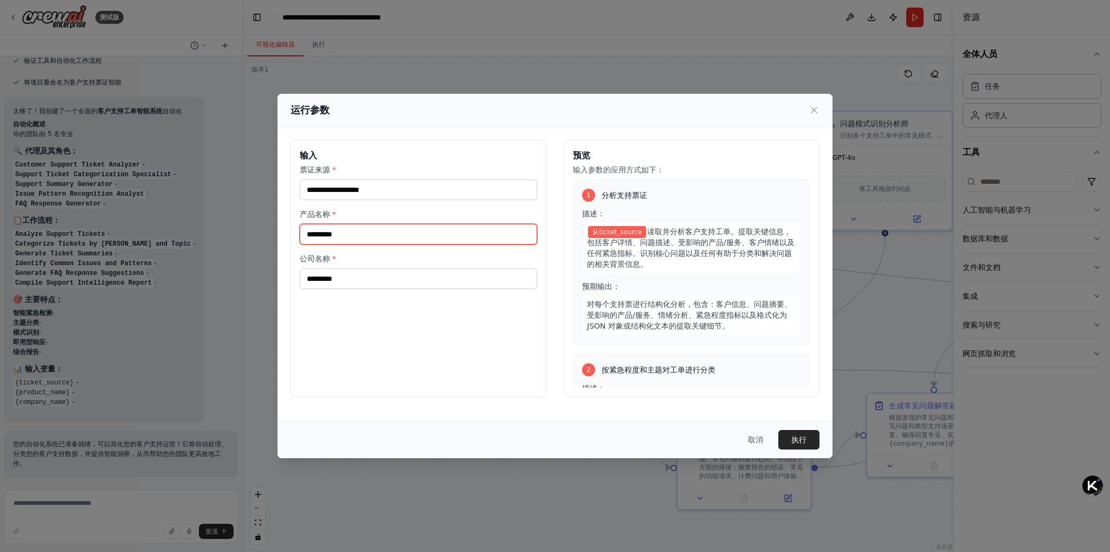
click at [338, 233] on input "产品名称 *" at bounding box center [418, 234] width 237 height 21
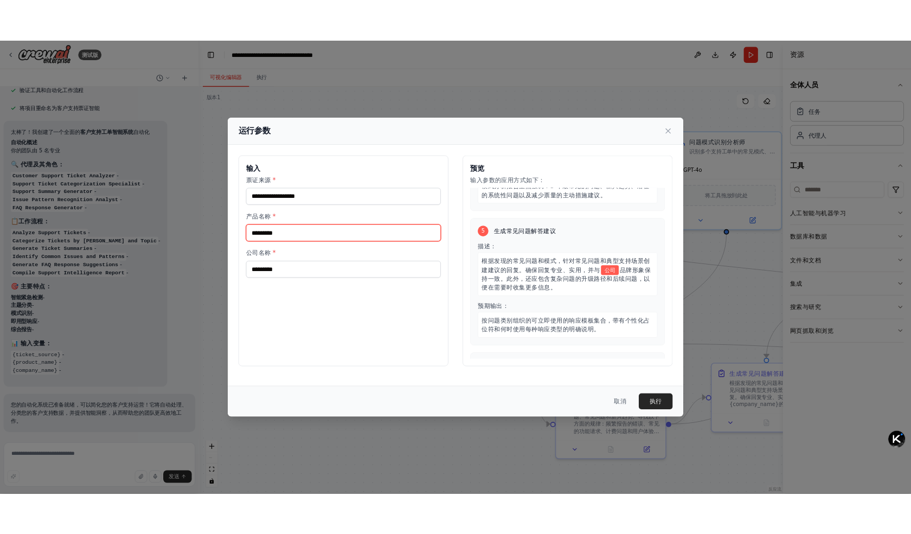
scroll to position [804, 0]
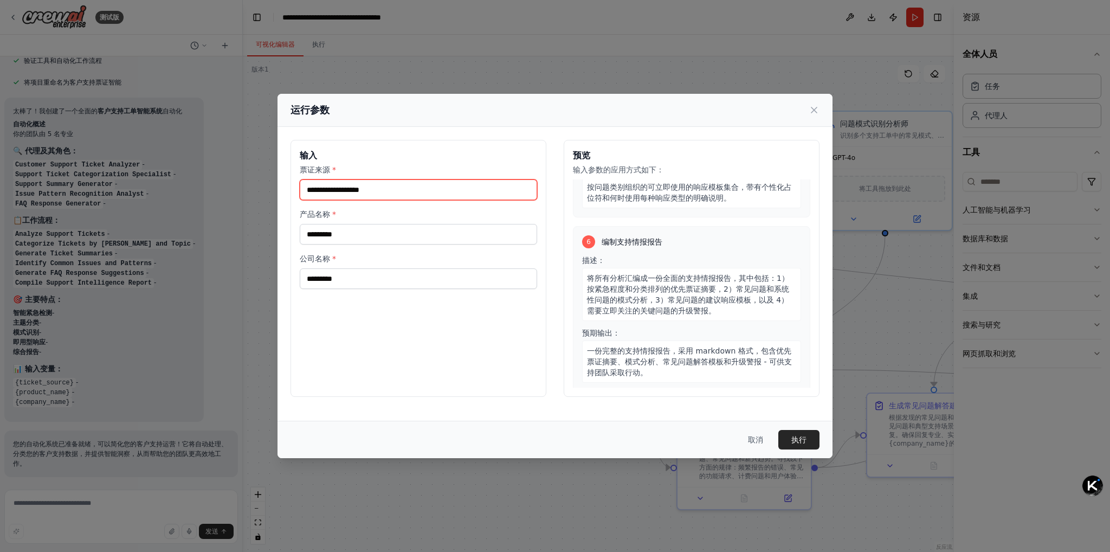
click at [369, 179] on input "票证来源 *" at bounding box center [418, 189] width 237 height 21
type input "***"
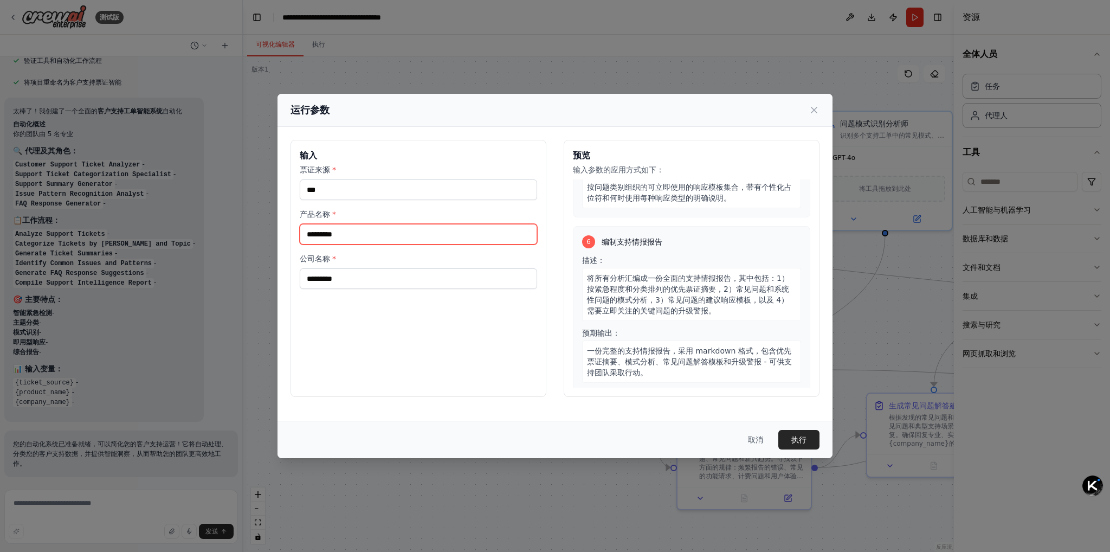
click at [360, 227] on input "产品名称 *" at bounding box center [418, 234] width 237 height 21
type input "***"
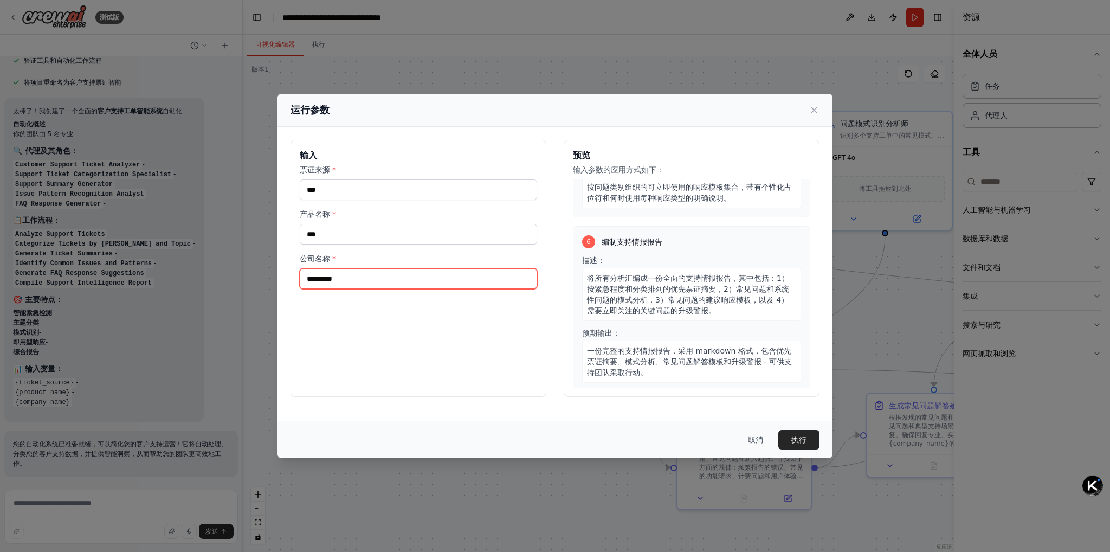
click at [358, 279] on input "公司名称 *" at bounding box center [418, 278] width 237 height 21
type input "********"
click at [797, 443] on font "执行" at bounding box center [798, 439] width 15 height 11
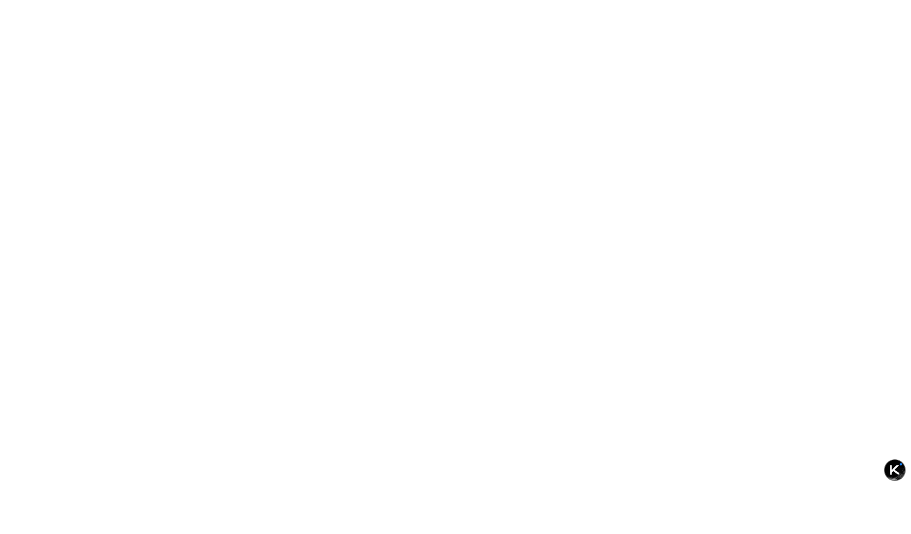
click at [121, 0] on html "原文 请对此翻译评分 您的反馈将用于改进谷歌翻译" at bounding box center [455, 0] width 911 height 0
